Goal: Use online tool/utility: Utilize a website feature to perform a specific function

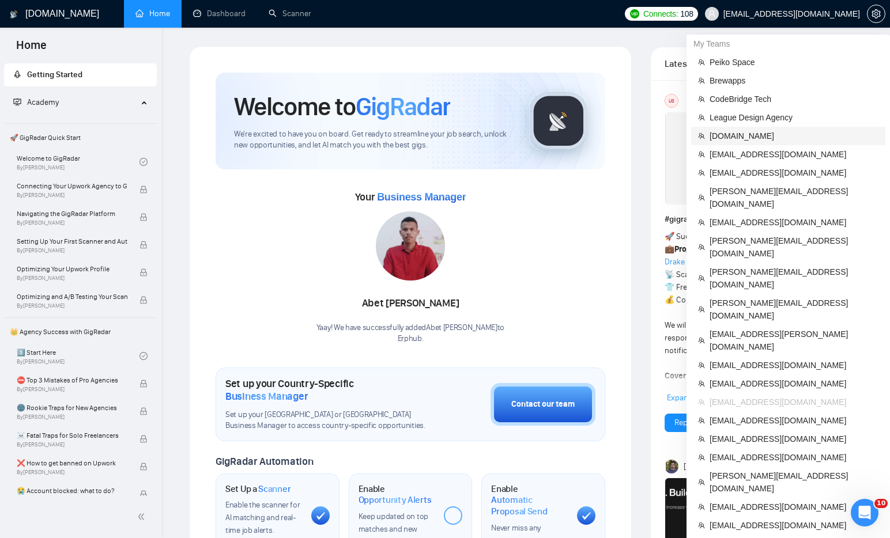
click at [757, 136] on span "[DOMAIN_NAME]" at bounding box center [794, 136] width 169 height 13
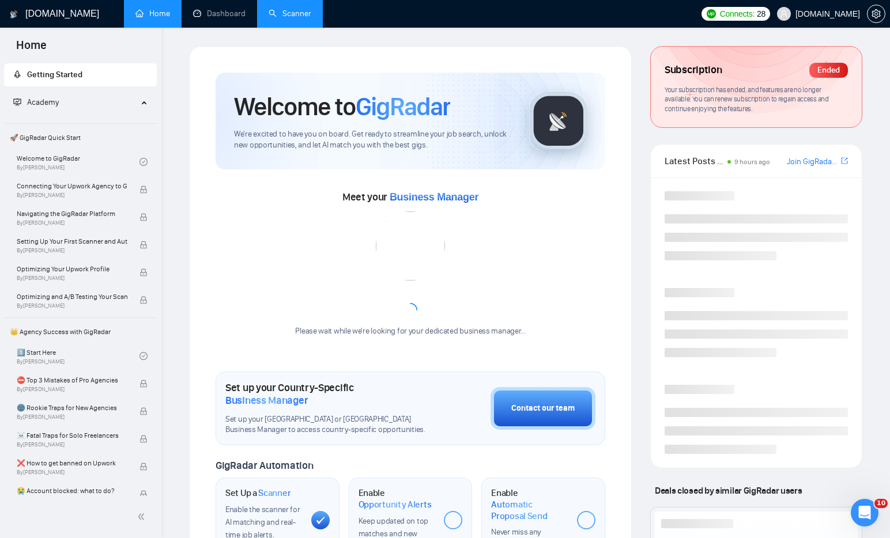
click at [283, 18] on link "Scanner" at bounding box center [290, 14] width 43 height 10
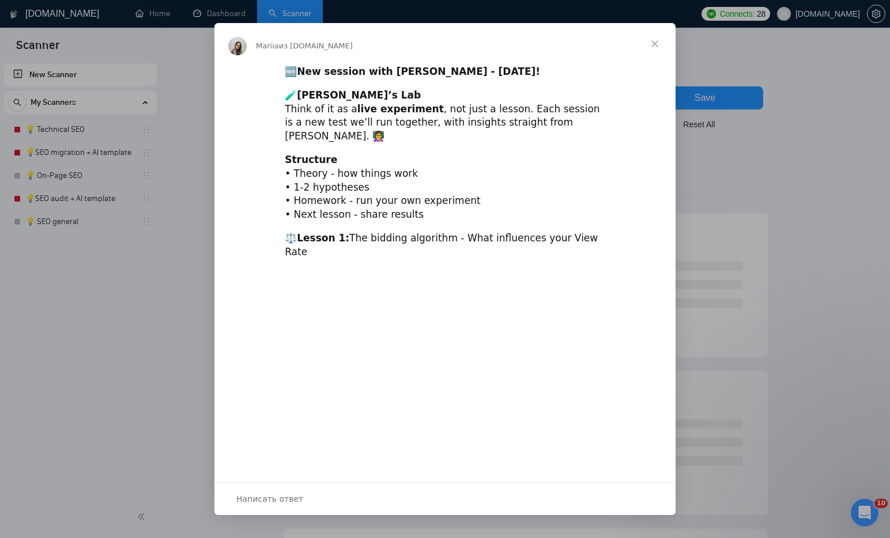
click at [653, 46] on span "Закрыть" at bounding box center [655, 44] width 42 height 42
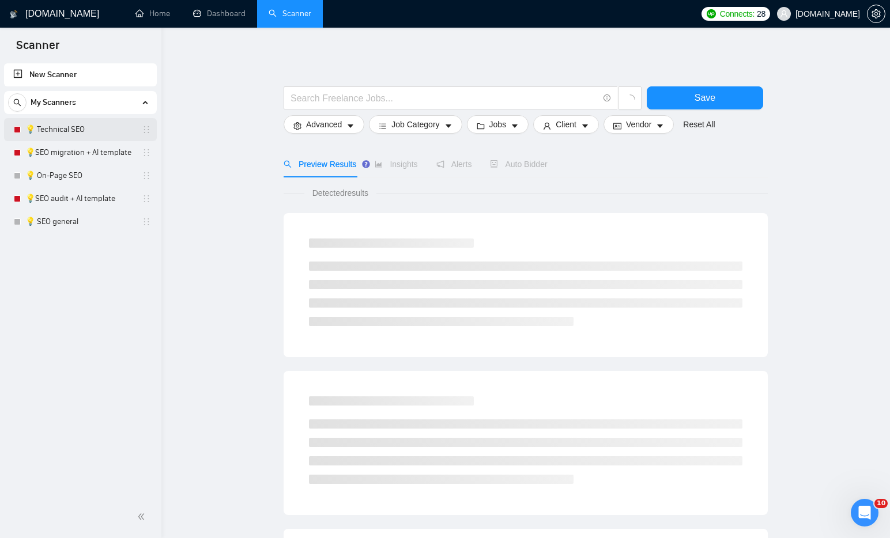
click at [59, 133] on link "💡 Technical SEO" at bounding box center [80, 129] width 110 height 23
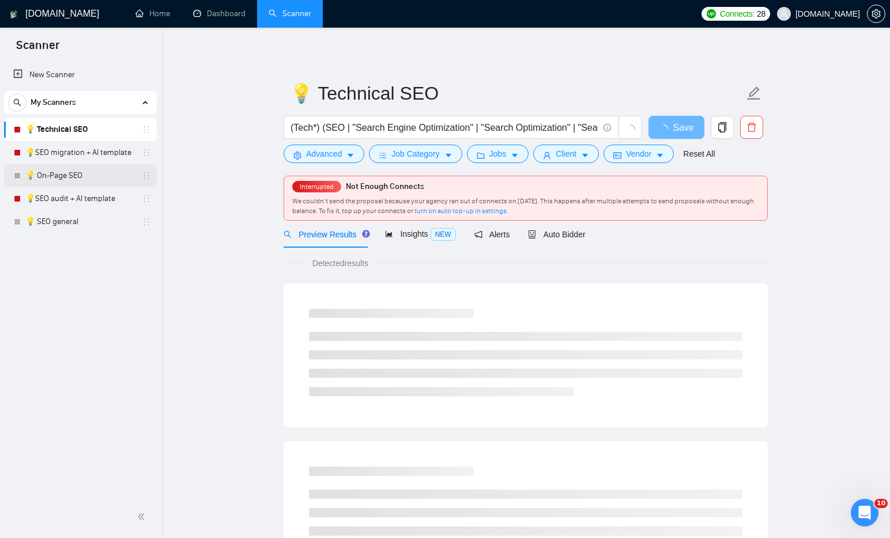
click at [75, 179] on link "💡 On-Page SEO" at bounding box center [80, 175] width 110 height 23
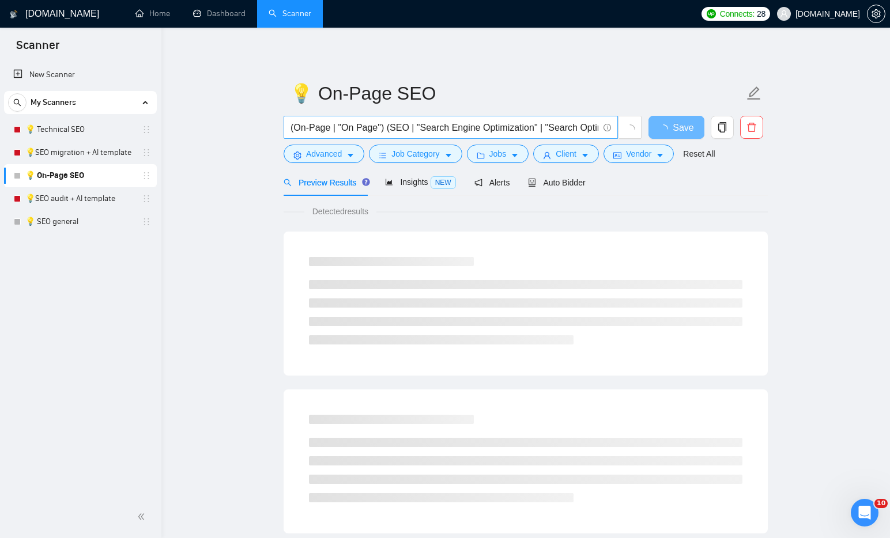
click at [388, 126] on input "(On-Page | "On Page") (SEO | "Search Engine Optimization" | "Search Optimizatio…" at bounding box center [445, 127] width 308 height 14
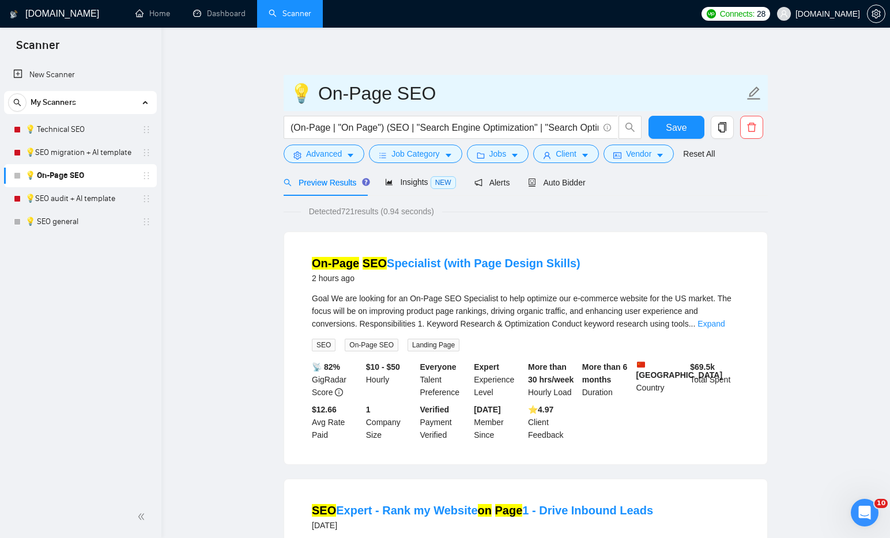
drag, startPoint x: 434, startPoint y: 94, endPoint x: 299, endPoint y: 92, distance: 135.5
click at [299, 92] on input "💡 On-Page SEO" at bounding box center [517, 93] width 454 height 29
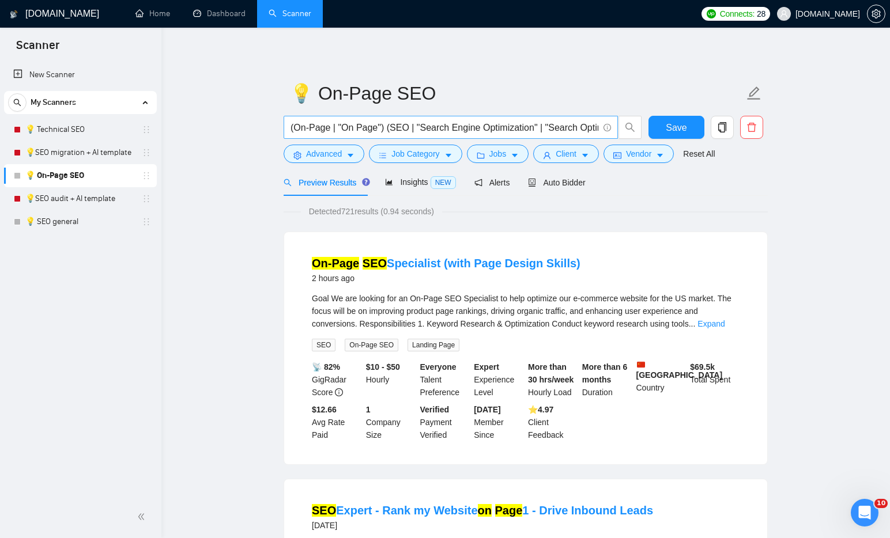
click at [452, 130] on input "(On-Page | "On Page") (SEO | "Search Engine Optimization" | "Search Optimizatio…" at bounding box center [445, 127] width 308 height 14
click at [56, 157] on link "💡SEO migration + AI template" at bounding box center [80, 152] width 110 height 23
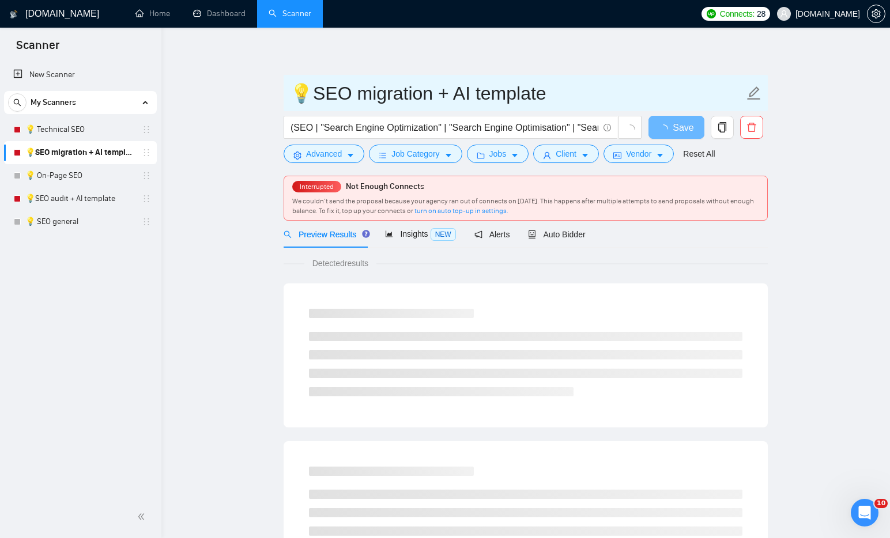
drag, startPoint x: 422, startPoint y: 93, endPoint x: 277, endPoint y: 90, distance: 144.7
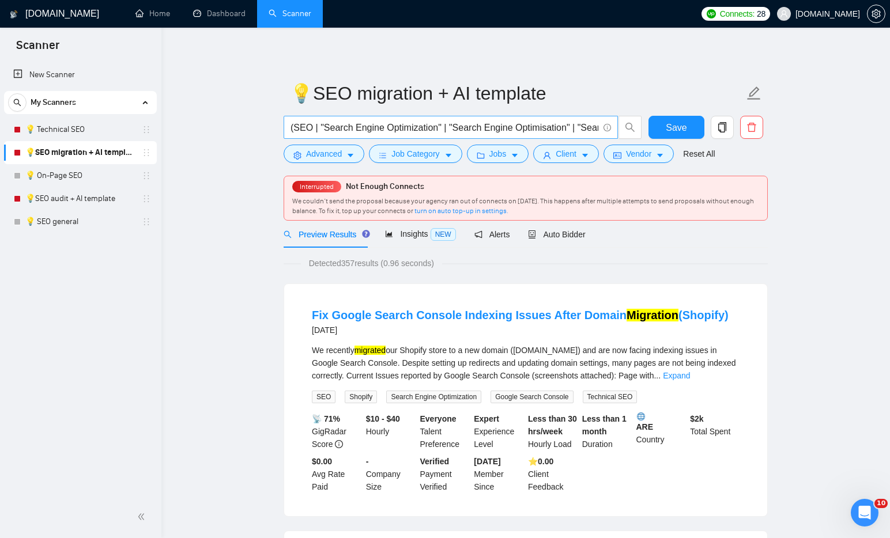
click at [421, 121] on input "(SEO | "Search Engine Optimization" | "Search Engine Optimisation" | "Search Op…" at bounding box center [445, 127] width 308 height 14
